Goal: Book appointment/travel/reservation

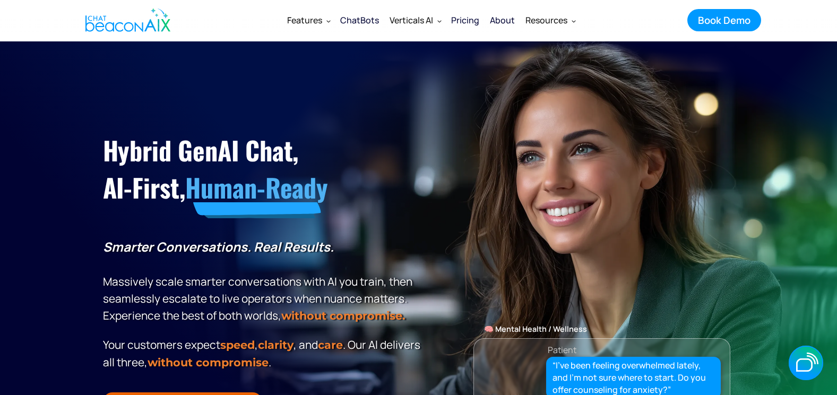
click at [726, 13] on div "Book Demo" at bounding box center [724, 20] width 53 height 14
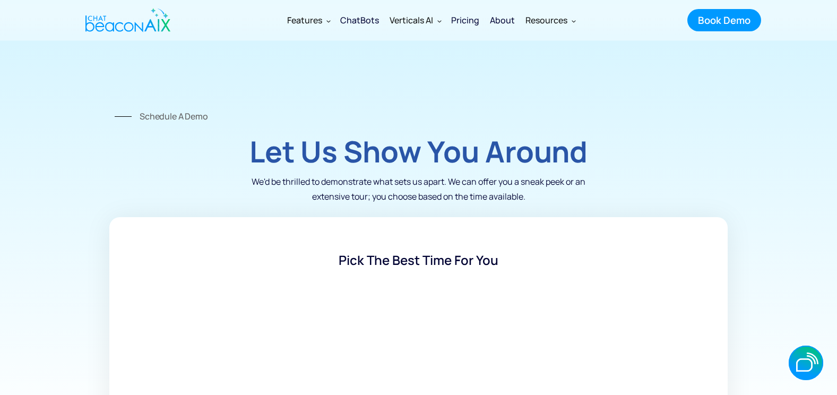
click at [437, 258] on div "Pick the best time for you" at bounding box center [418, 259] width 581 height 17
click at [153, 115] on div "Schedule a Demo" at bounding box center [174, 116] width 68 height 15
click at [273, 203] on p "We'd be thrilled to demonstrate what sets us apart. We can offer you a sneak pe…" at bounding box center [418, 189] width 361 height 30
click at [803, 361] on icon "button" at bounding box center [804, 364] width 16 height 13
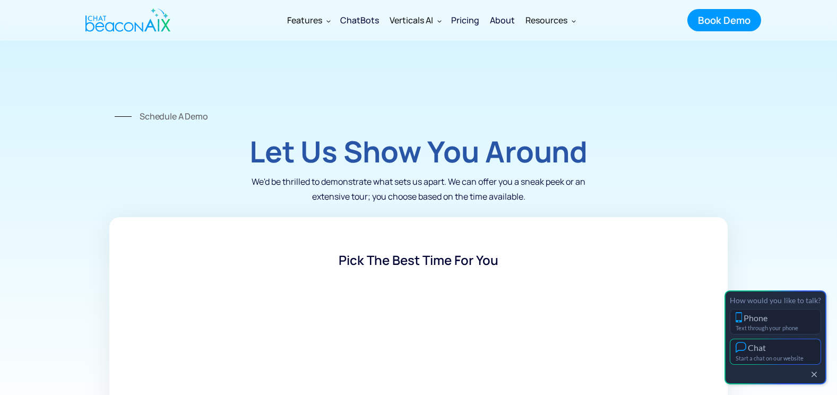
click at [805, 341] on button "Chat Start a chat on our website" at bounding box center [775, 352] width 91 height 26
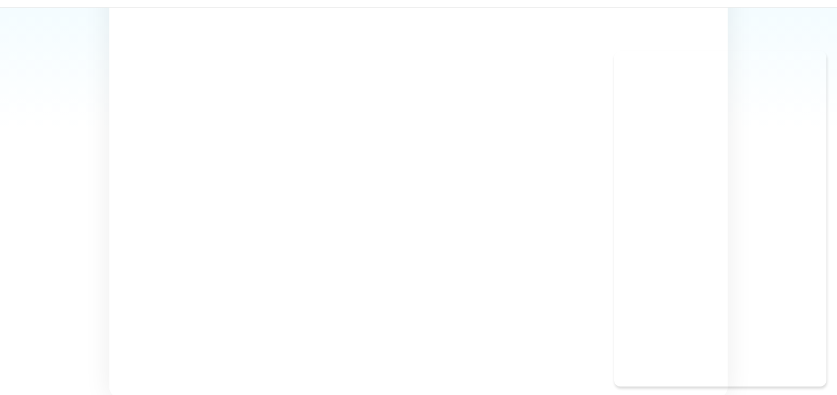
scroll to position [318, 0]
